Goal: Transaction & Acquisition: Download file/media

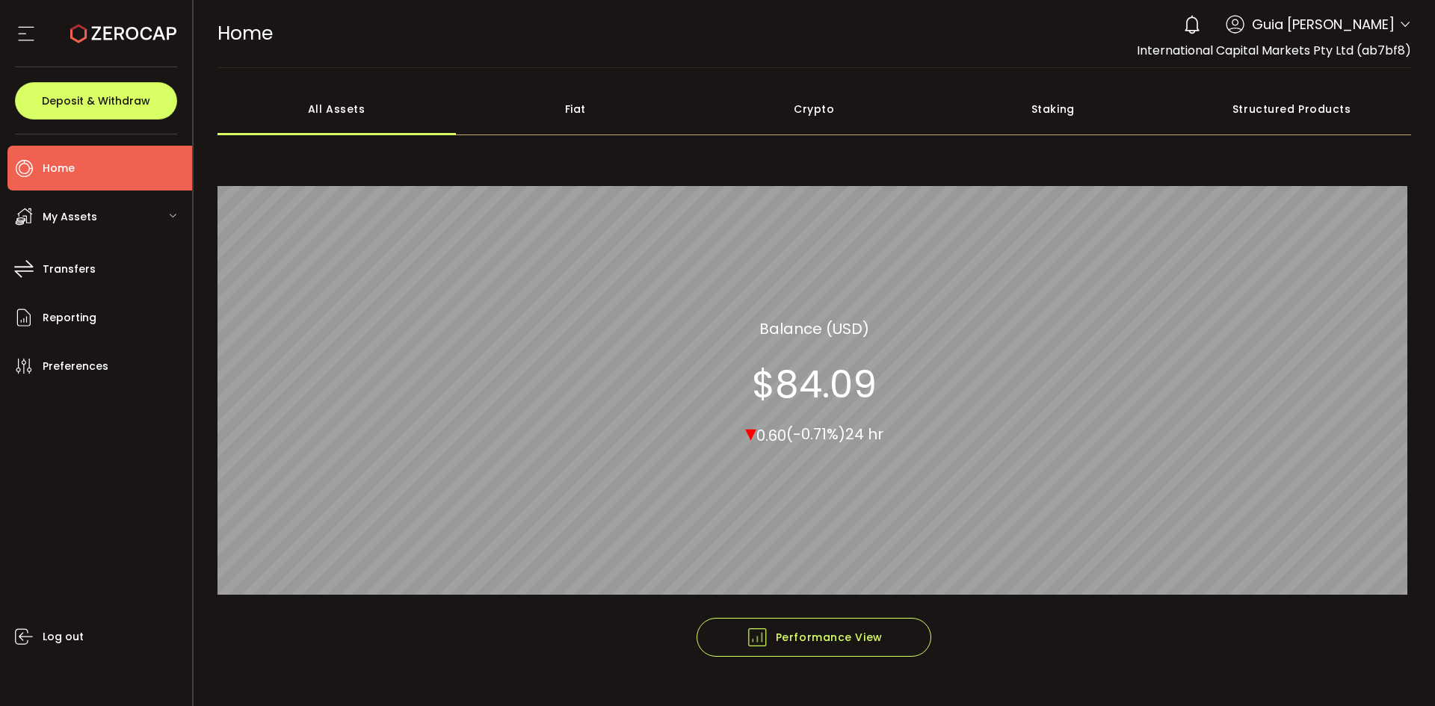
click at [1399, 22] on icon at bounding box center [1405, 25] width 12 height 12
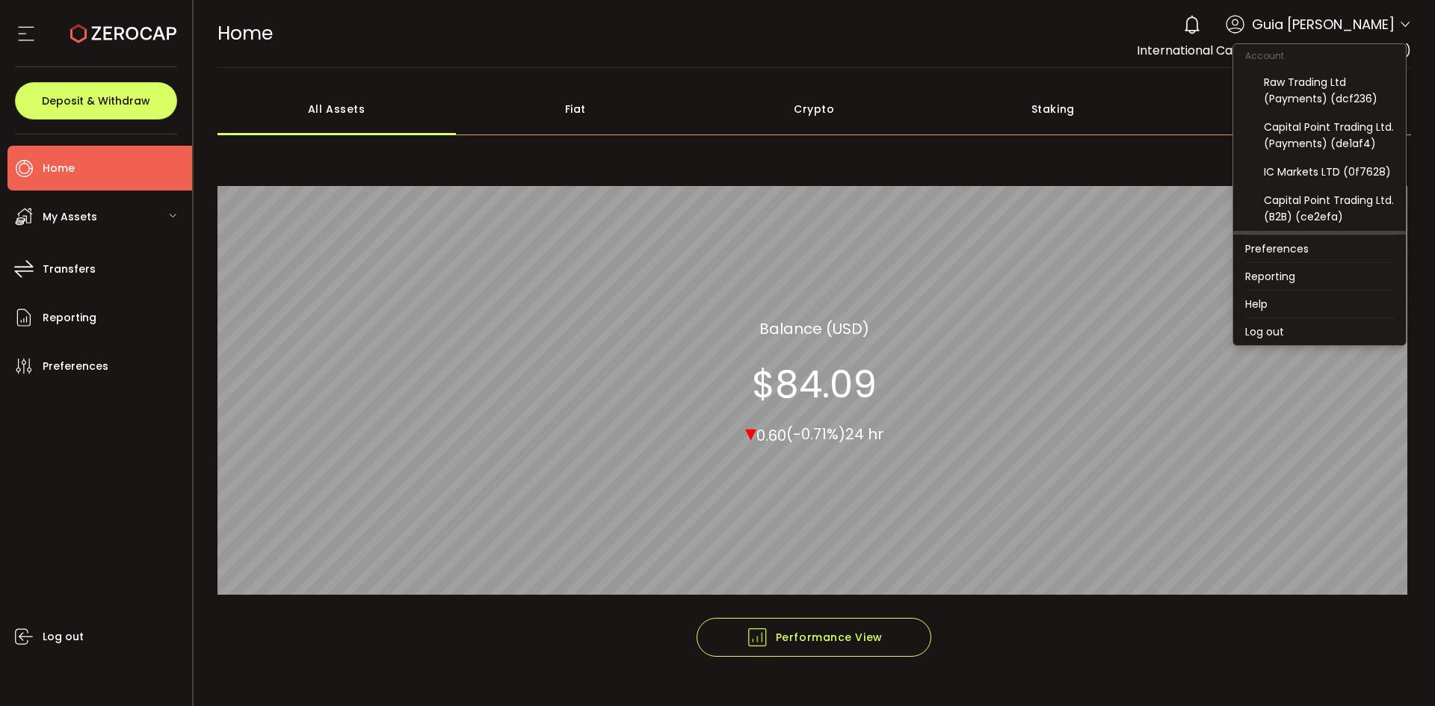
scroll to position [160, 0]
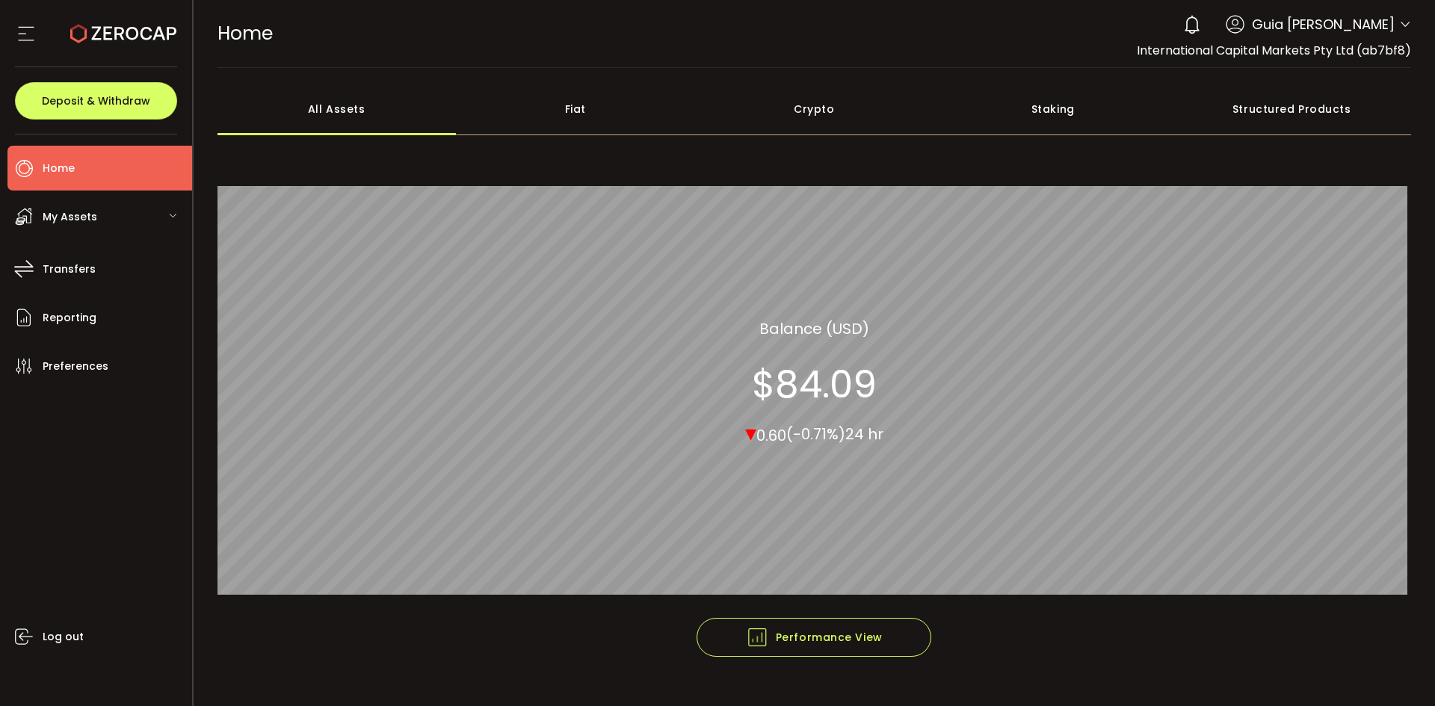
click at [1389, 32] on span "Guia [PERSON_NAME]" at bounding box center [1323, 24] width 143 height 20
click at [1403, 21] on icon at bounding box center [1405, 25] width 12 height 12
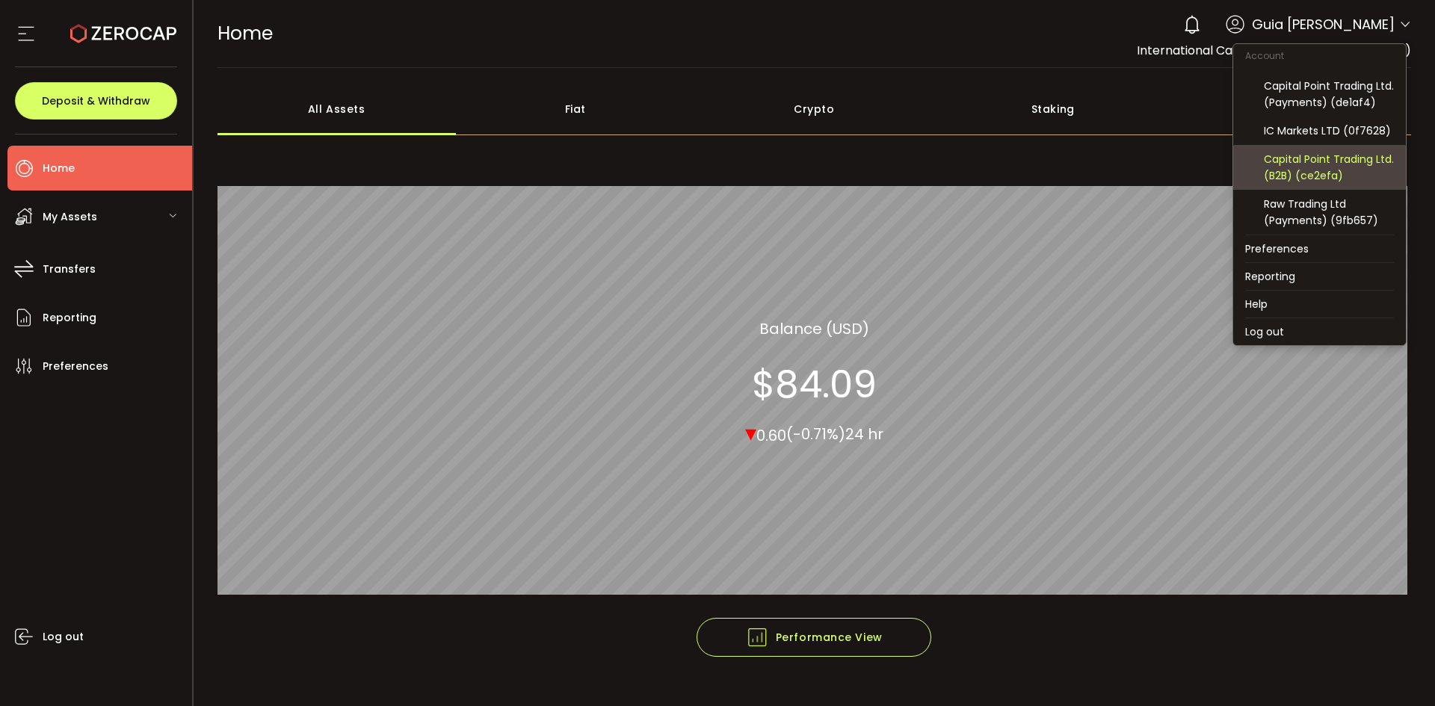
click at [1344, 171] on div "Capital Point Trading Ltd. (B2B) (ce2efa)" at bounding box center [1328, 167] width 130 height 33
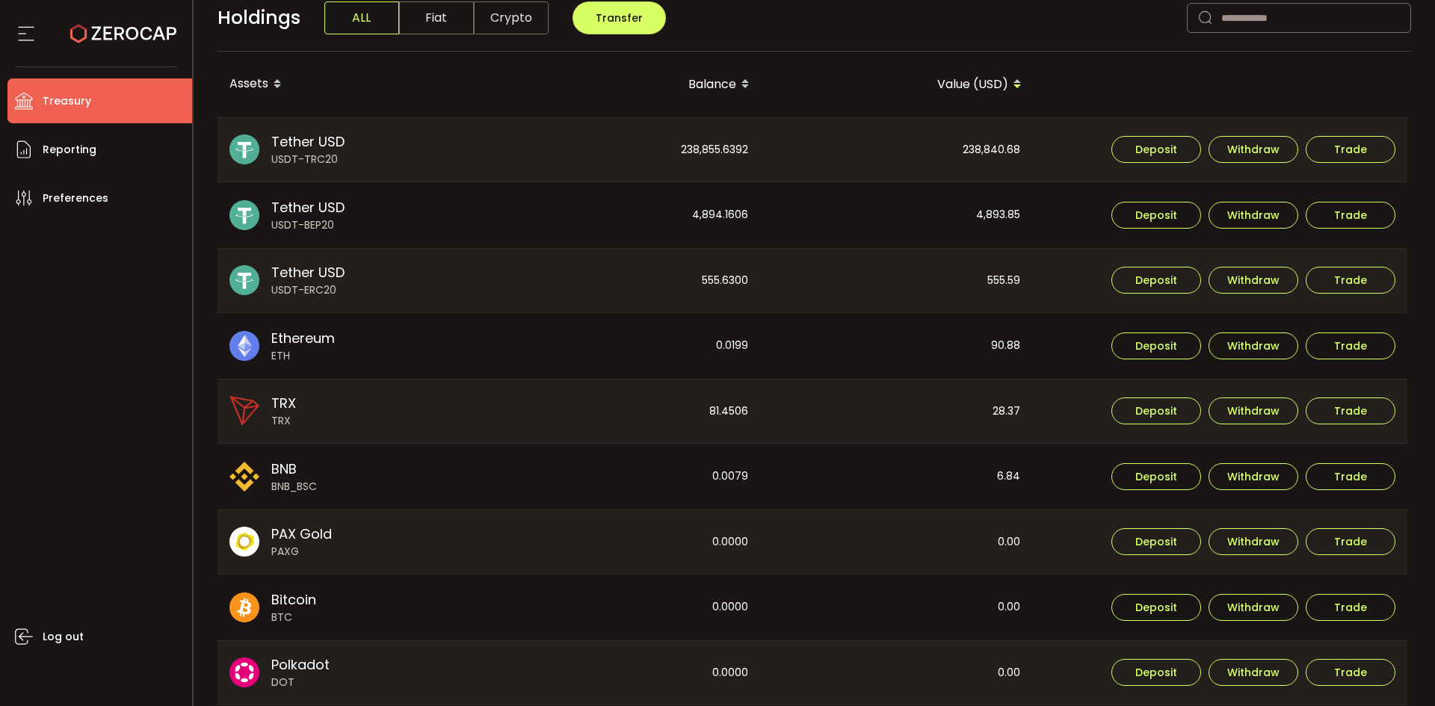
scroll to position [374, 0]
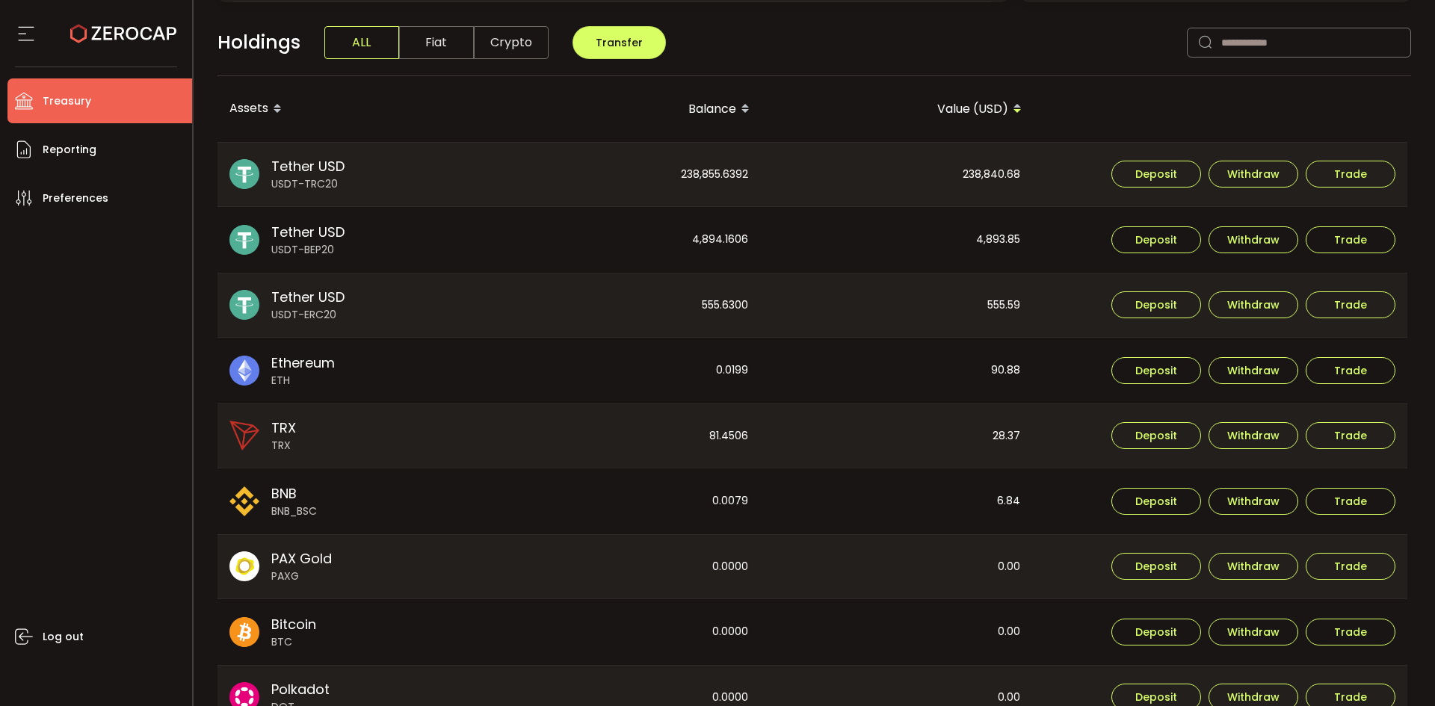
click at [1008, 179] on div "238,840.68" at bounding box center [896, 175] width 270 height 64
click at [1008, 178] on div "238,840.68" at bounding box center [896, 175] width 270 height 64
copy div "238,840.68"
click at [1015, 224] on div "4,893.85" at bounding box center [896, 240] width 270 height 66
click at [1005, 245] on div "4,893.85" at bounding box center [896, 240] width 270 height 66
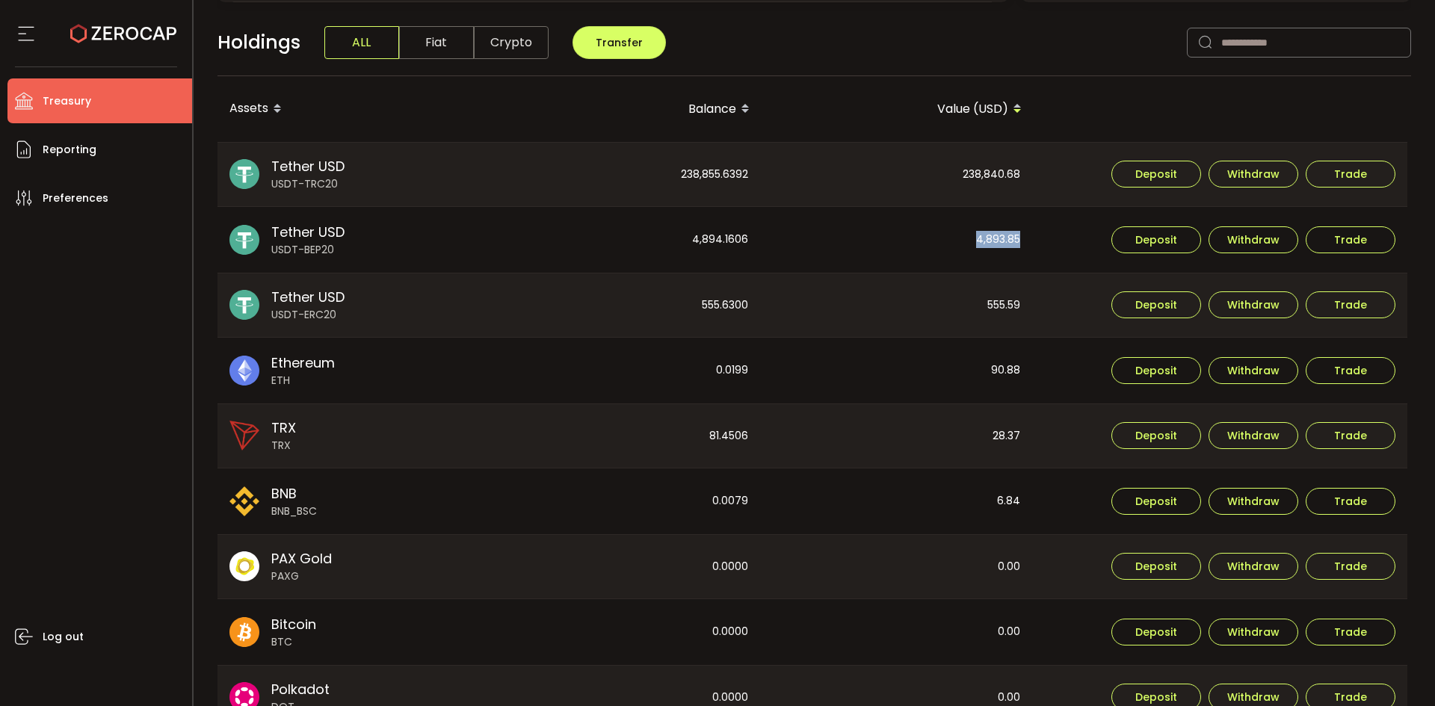
click at [1005, 245] on div "4,893.85" at bounding box center [896, 240] width 270 height 66
copy div "4,893.85"
click at [988, 285] on div "555.59" at bounding box center [896, 305] width 270 height 64
click at [995, 299] on div "555.59" at bounding box center [896, 305] width 270 height 64
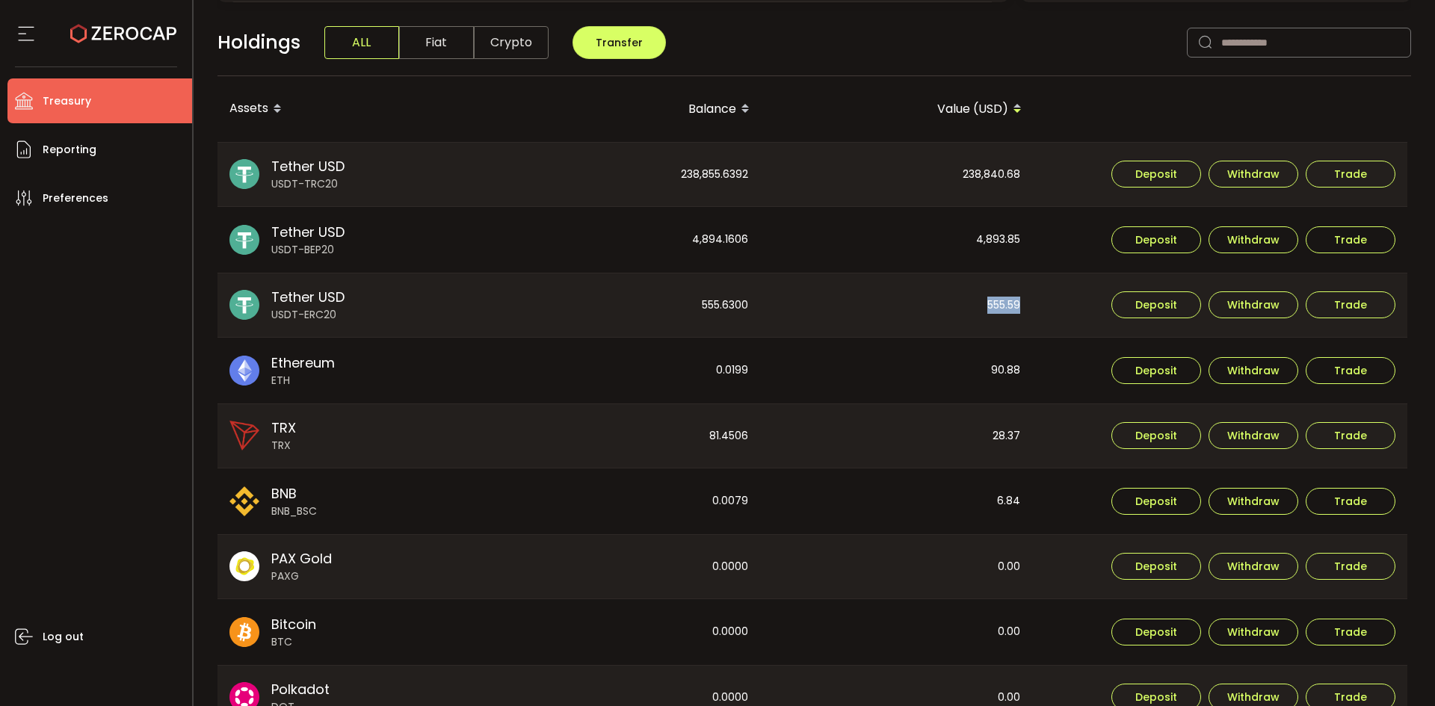
copy div "555.59"
click at [751, 175] on div "238,855.6392" at bounding box center [624, 175] width 270 height 64
click at [753, 175] on div "238,855.6392" at bounding box center [624, 175] width 270 height 64
click at [727, 173] on div "238,855.6392" at bounding box center [624, 175] width 270 height 64
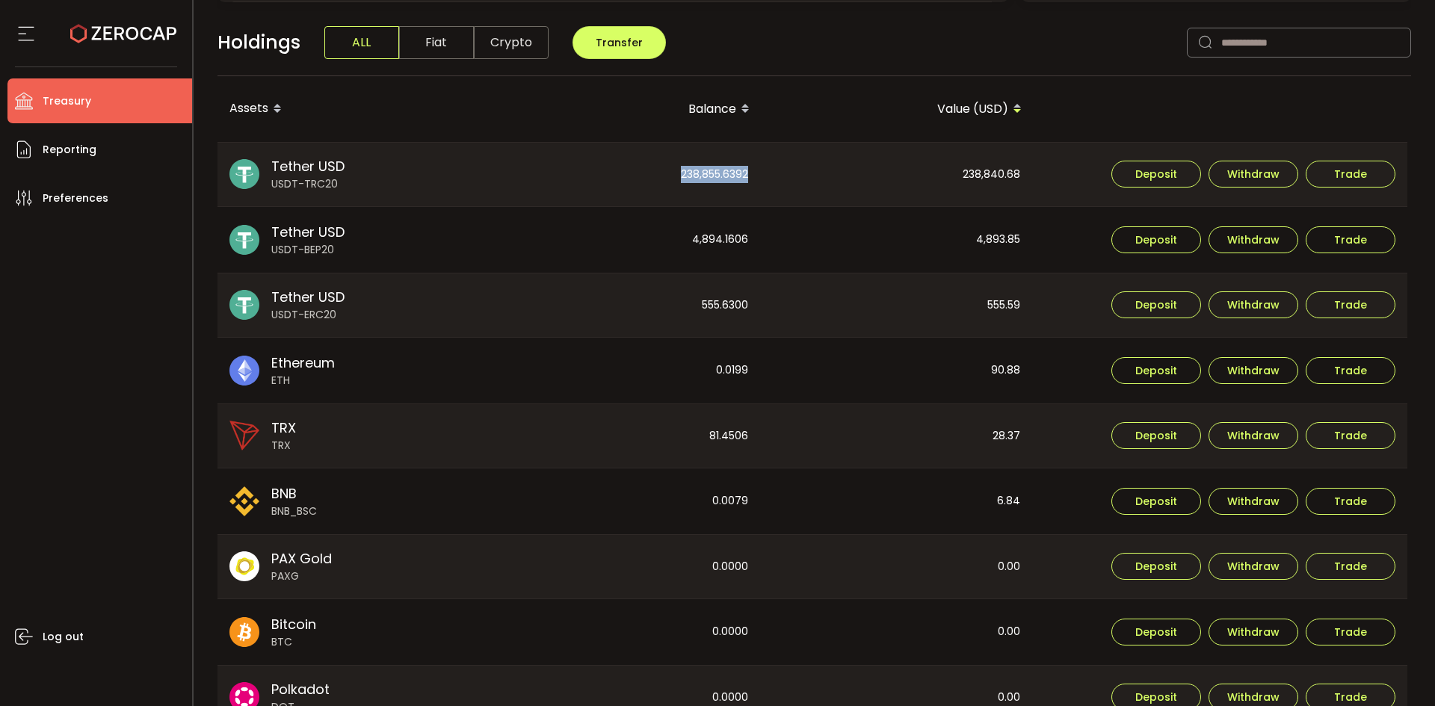
copy div "238,855.6392"
click at [728, 243] on div "4,894.1606" at bounding box center [624, 240] width 270 height 66
copy div "4,894.1606"
click at [705, 294] on div "555.6300" at bounding box center [624, 305] width 270 height 64
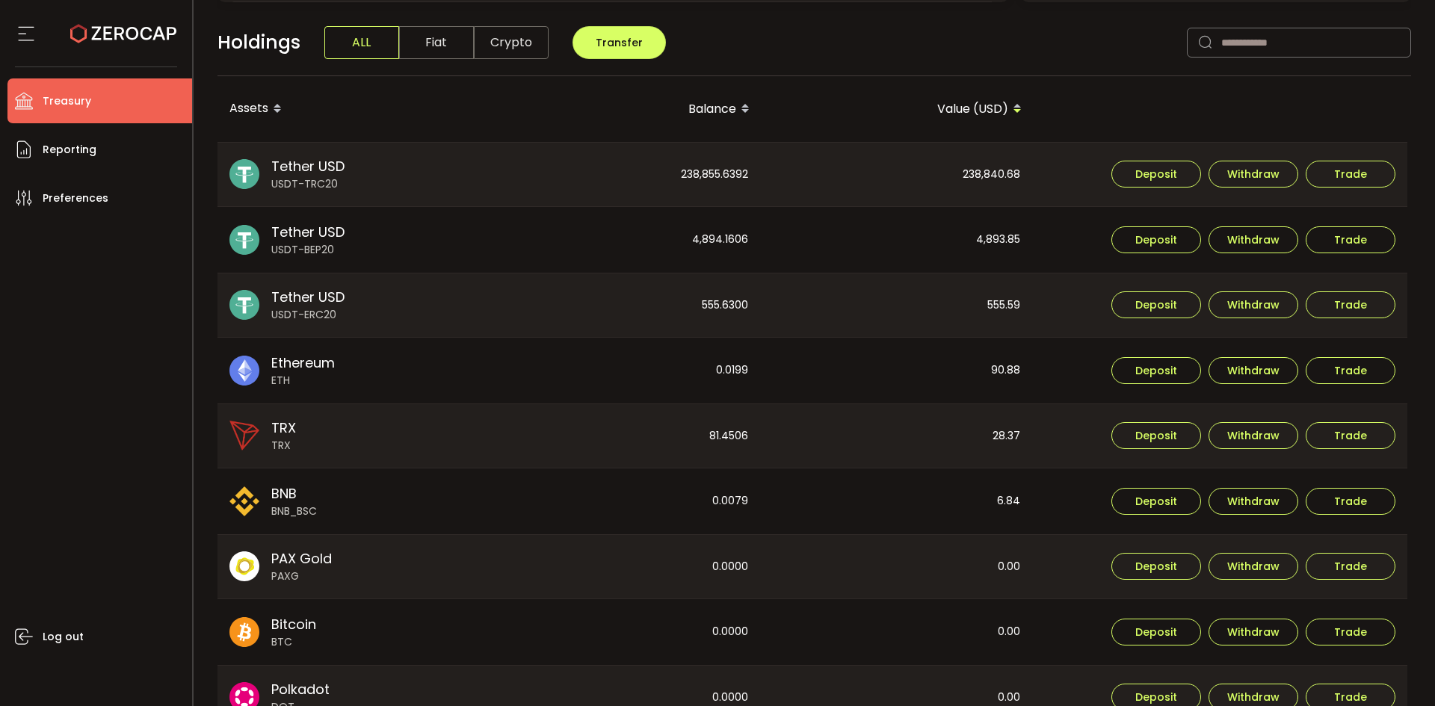
click at [713, 301] on div "555.6300" at bounding box center [624, 305] width 270 height 64
copy div "555.6300"
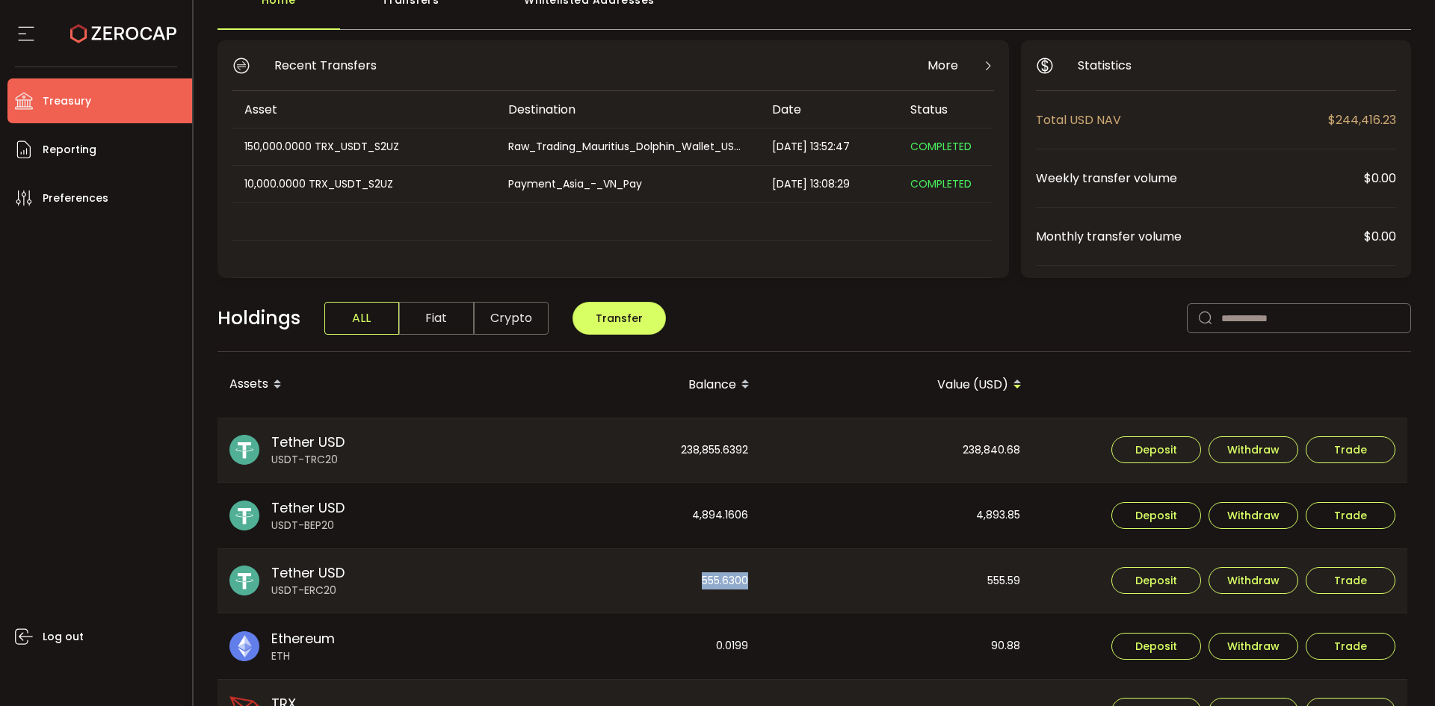
scroll to position [0, 0]
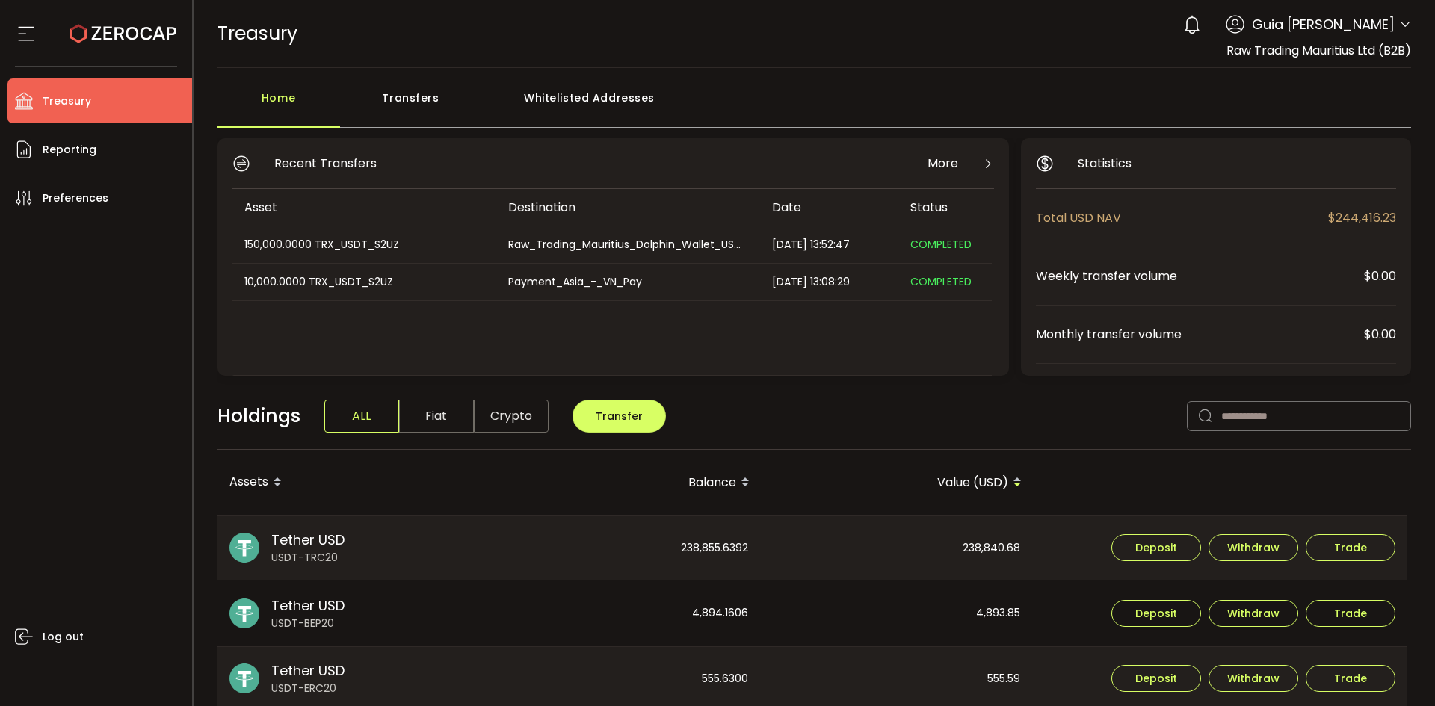
click at [1409, 28] on header "PDF is being processed and will download to your computer TREASURY Buy Power $0…" at bounding box center [815, 34] width 1242 height 68
click at [1399, 27] on icon at bounding box center [1405, 25] width 12 height 12
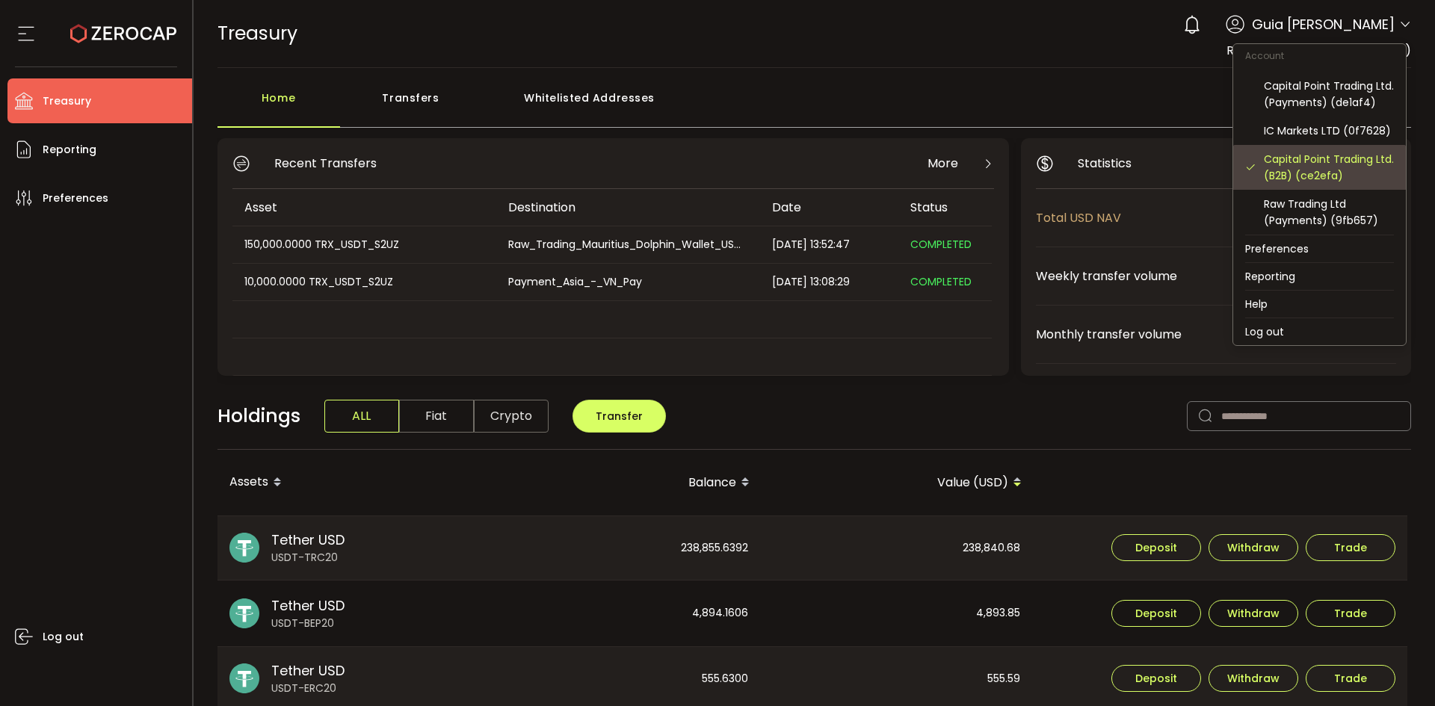
scroll to position [160, 0]
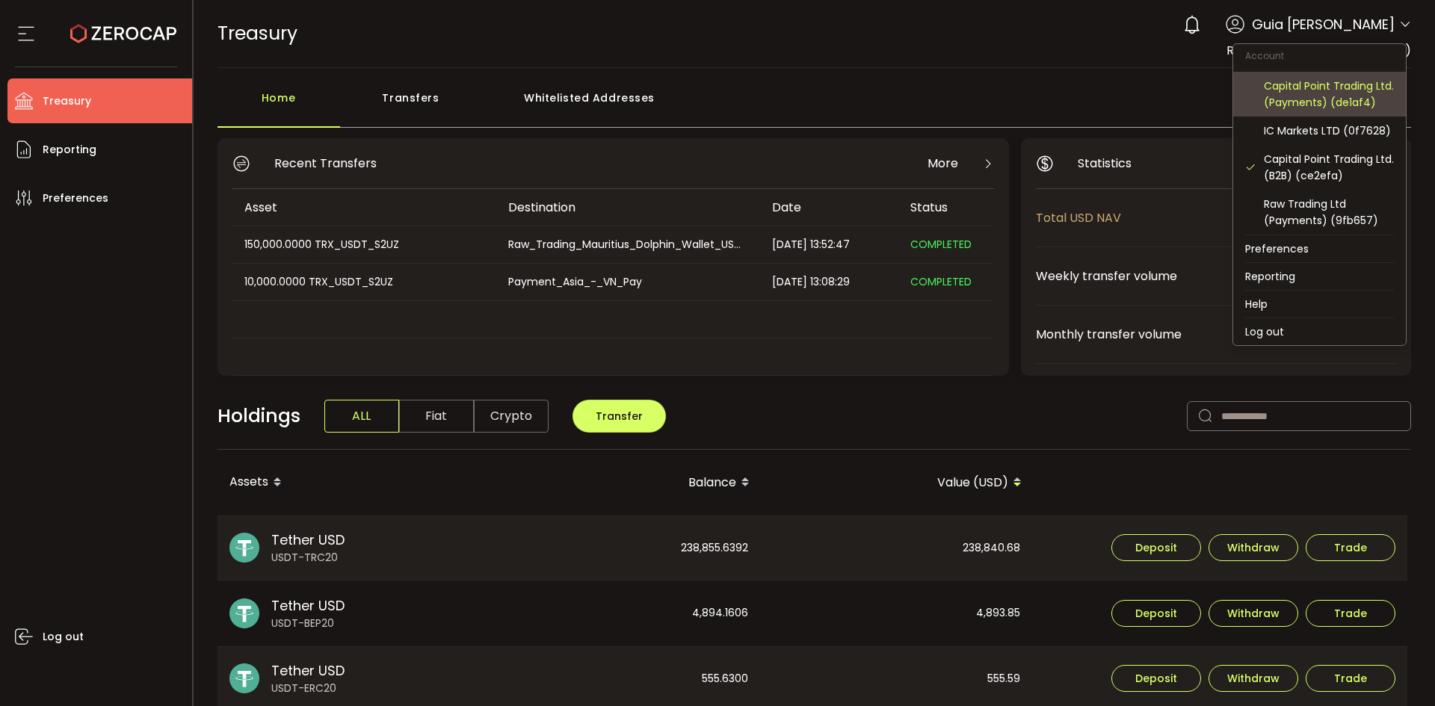
click at [1336, 78] on div "Capital Point Trading Ltd. (Payments) (de1af4)" at bounding box center [1328, 94] width 130 height 33
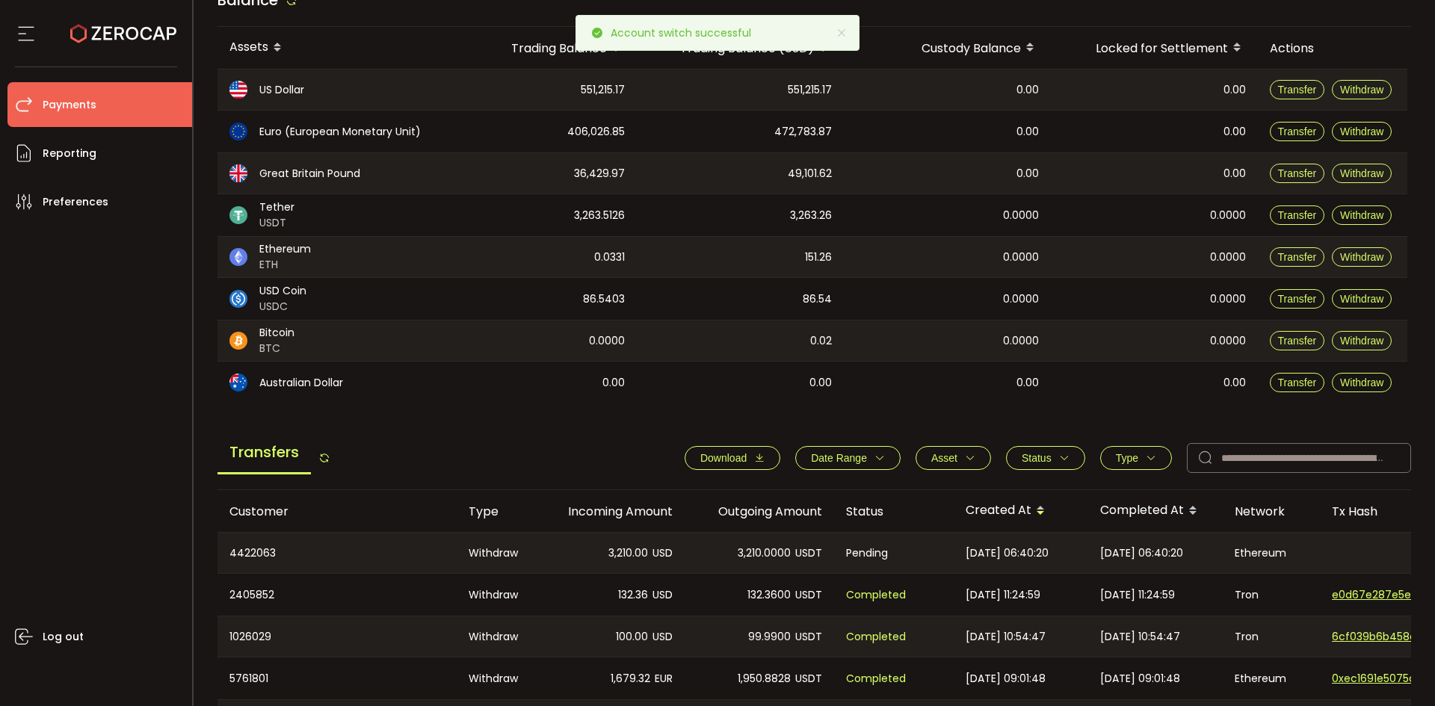
scroll to position [75, 0]
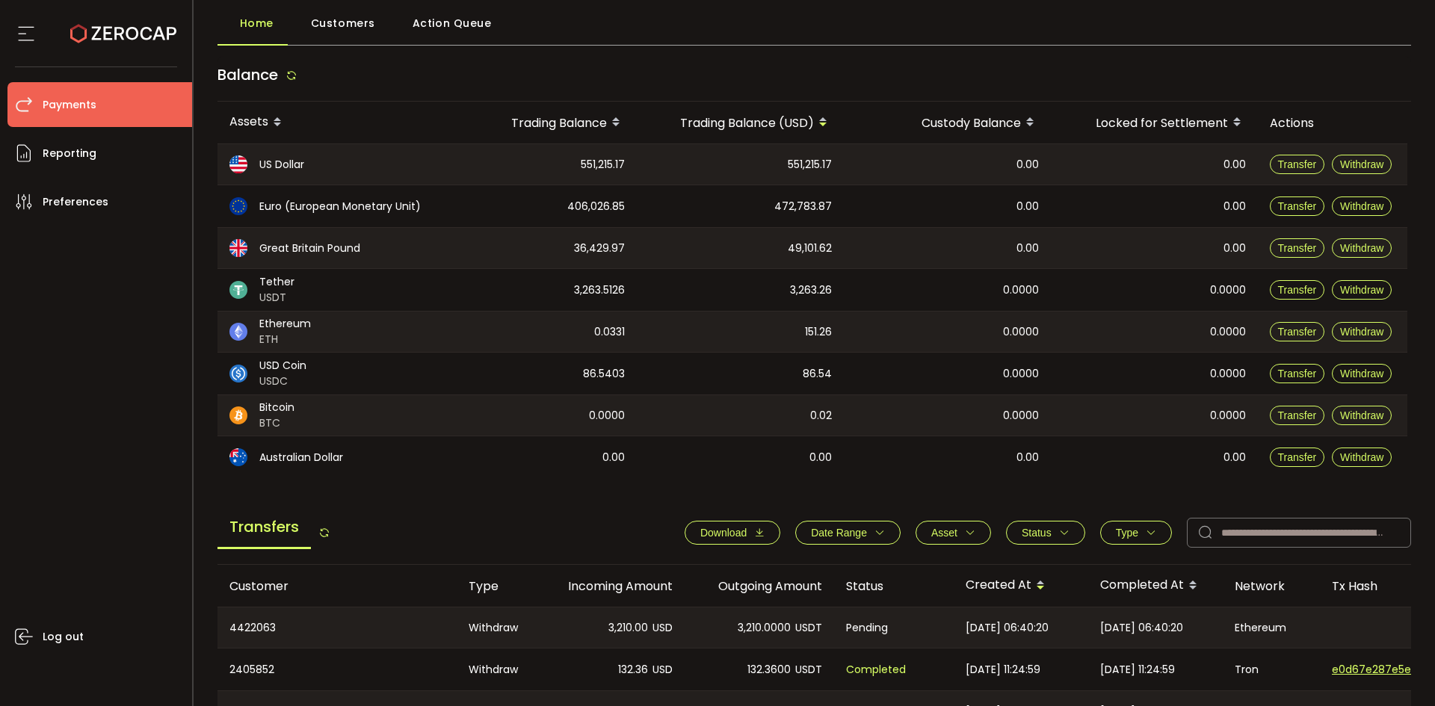
drag, startPoint x: 723, startPoint y: 531, endPoint x: 731, endPoint y: 531, distance: 8.3
click at [728, 531] on span "Download" at bounding box center [723, 533] width 46 height 12
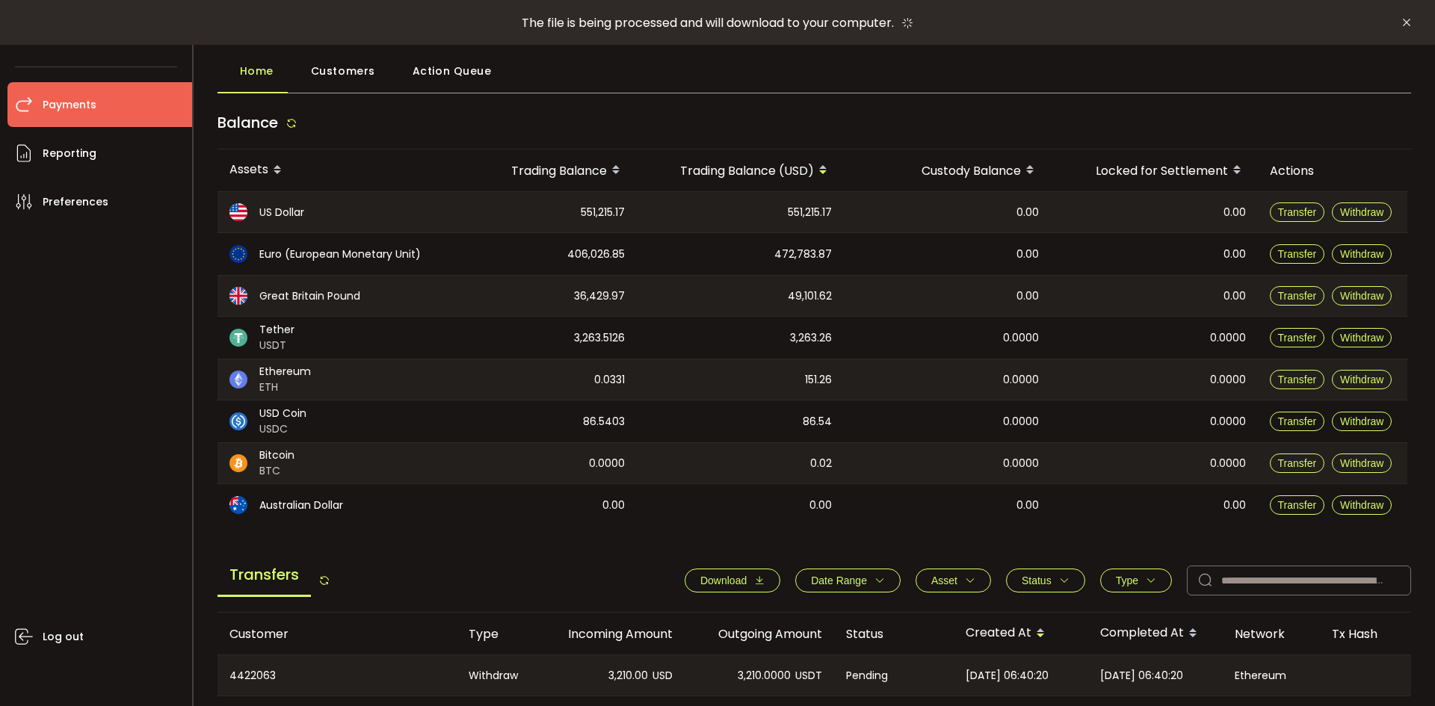
scroll to position [0, 0]
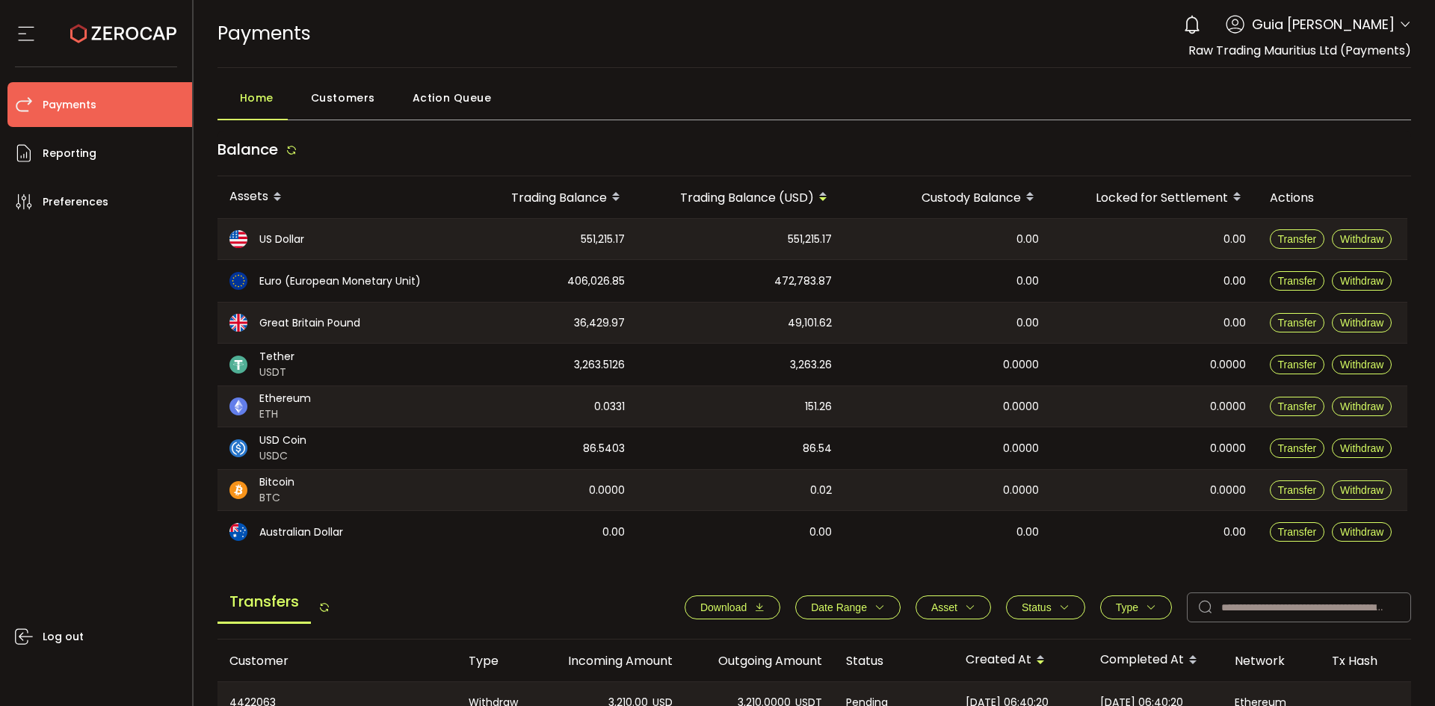
click at [146, 293] on div "Log out" at bounding box center [99, 459] width 185 height 471
click at [297, 152] on icon at bounding box center [291, 150] width 12 height 12
click at [126, 306] on div "Log out" at bounding box center [99, 459] width 185 height 471
